Goal: Navigation & Orientation: Understand site structure

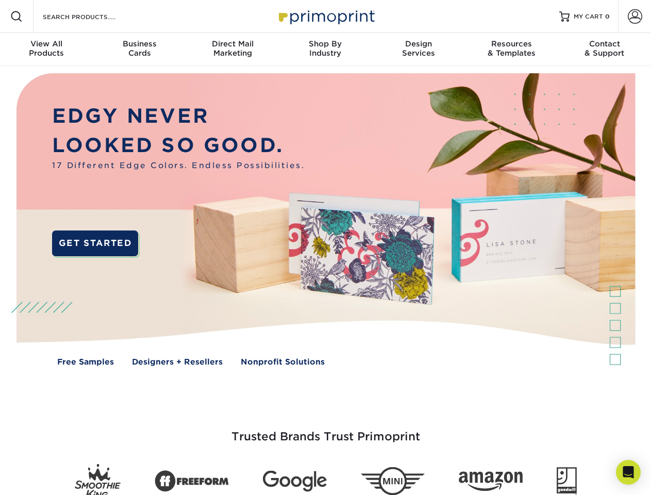
click at [325, 247] on img at bounding box center [325, 227] width 644 height 322
click at [16, 16] on span at bounding box center [16, 16] width 12 height 12
click at [634, 16] on span at bounding box center [635, 16] width 14 height 14
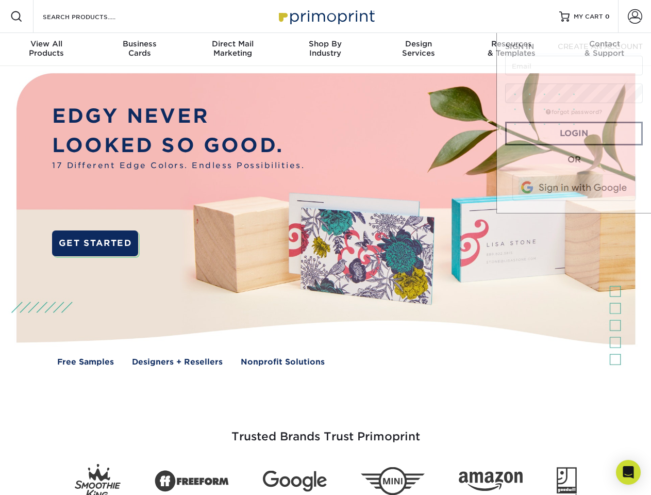
click at [46, 49] on div "View All Products" at bounding box center [46, 48] width 93 height 19
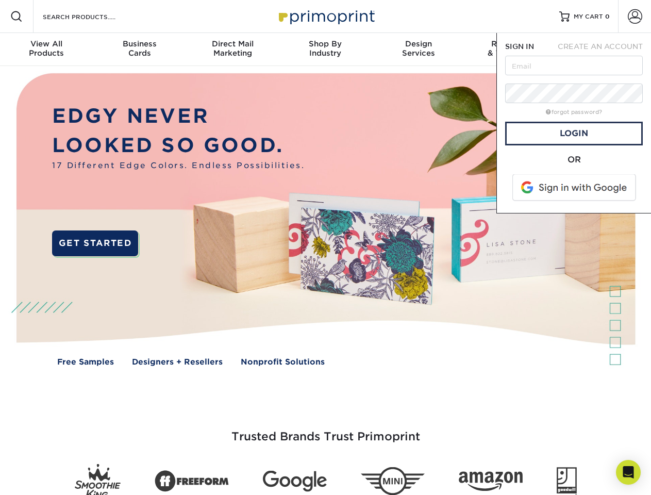
click at [139, 49] on div "Business Cards" at bounding box center [139, 48] width 93 height 19
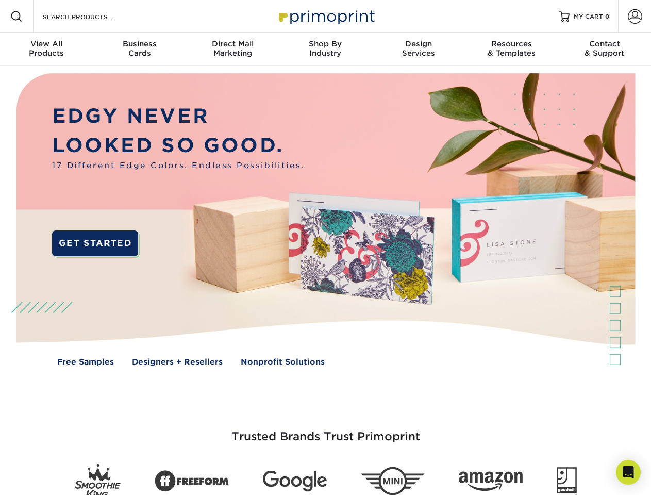
click at [232, 49] on div "Direct Mail Marketing" at bounding box center [232, 48] width 93 height 19
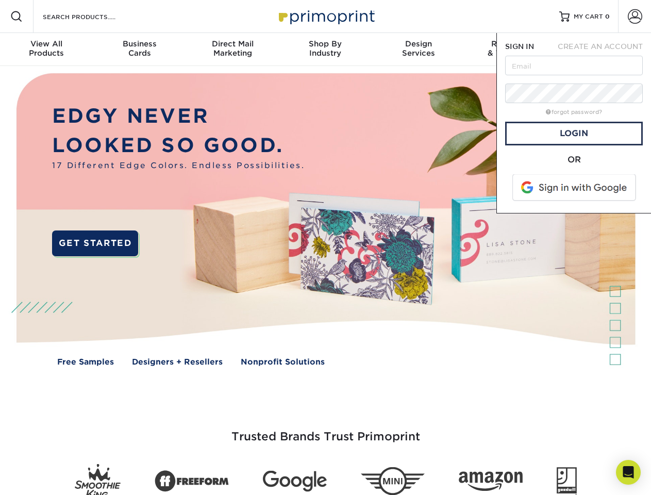
click at [325, 49] on div "Shop By Industry" at bounding box center [325, 48] width 93 height 19
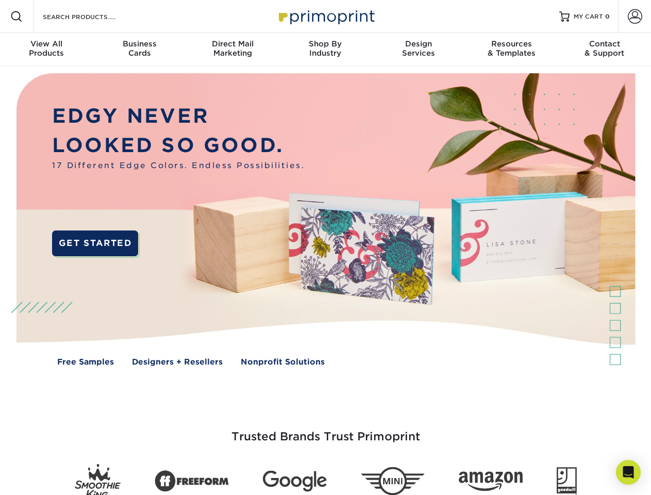
click at [419, 49] on div "Design Services" at bounding box center [418, 48] width 93 height 19
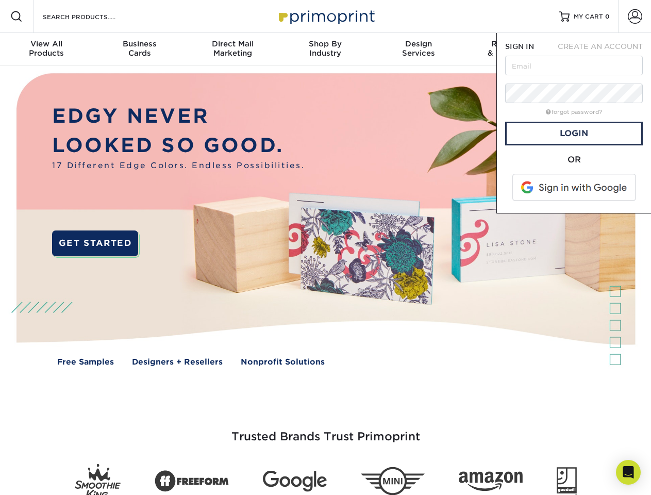
click at [511, 49] on span "SIGN IN" at bounding box center [519, 46] width 29 height 8
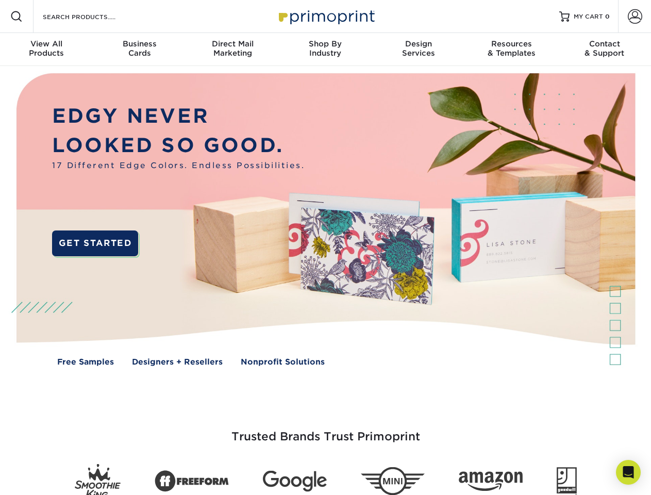
click at [605, 49] on div "Contact & Support" at bounding box center [604, 48] width 93 height 19
